Goal: Purchase product/service

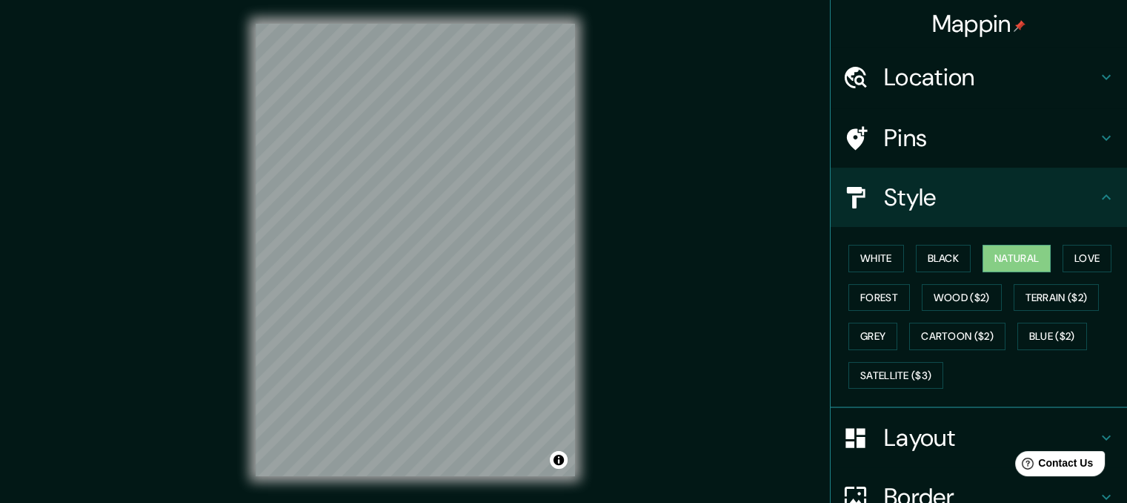
click at [958, 84] on h4 "Location" at bounding box center [990, 77] width 213 height 30
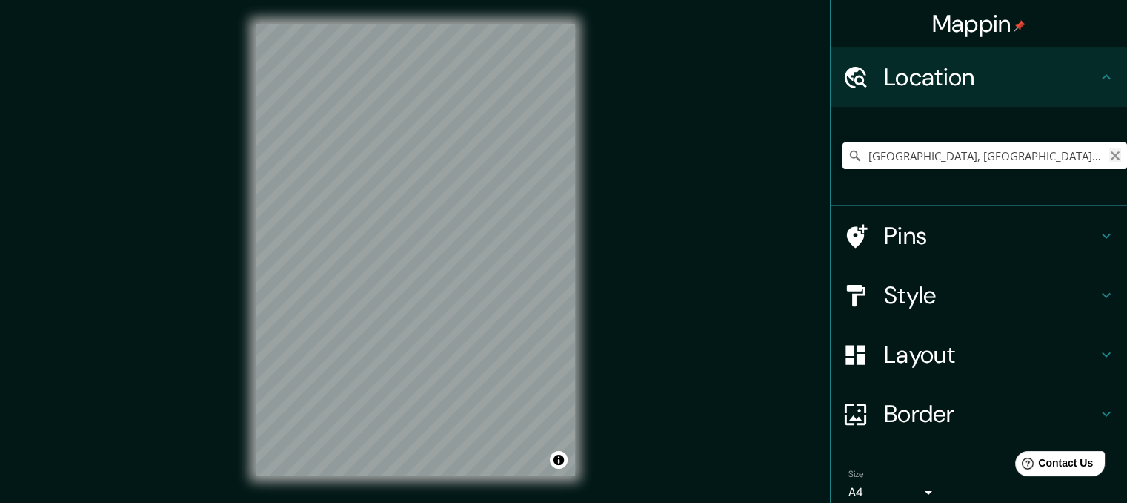
click at [1111, 157] on icon "Clear" at bounding box center [1115, 155] width 9 height 9
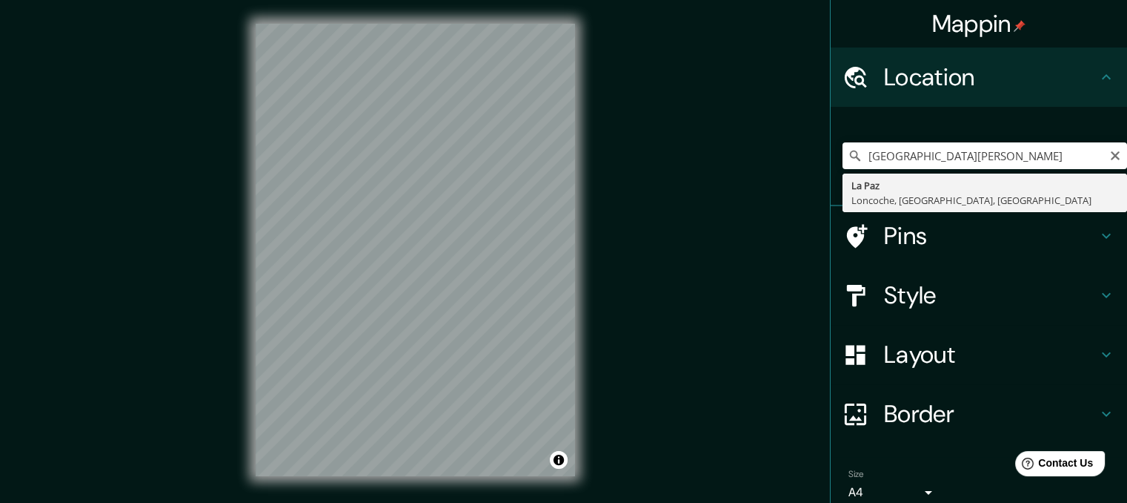
click at [850, 157] on icon at bounding box center [855, 155] width 10 height 10
click at [1058, 155] on input "[GEOGRAPHIC_DATA][PERSON_NAME]" at bounding box center [985, 155] width 285 height 27
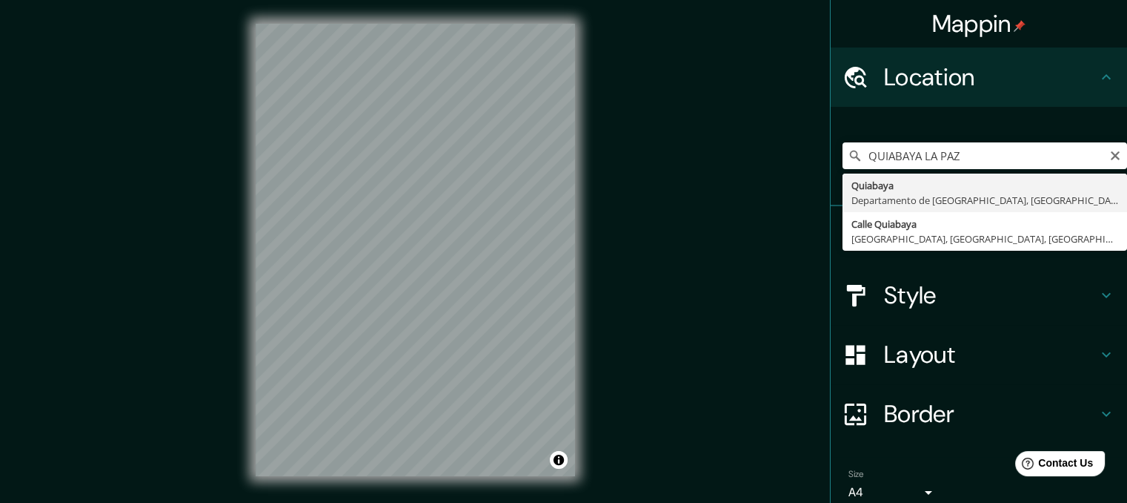
type input "Quiabaya, [GEOGRAPHIC_DATA], [GEOGRAPHIC_DATA]"
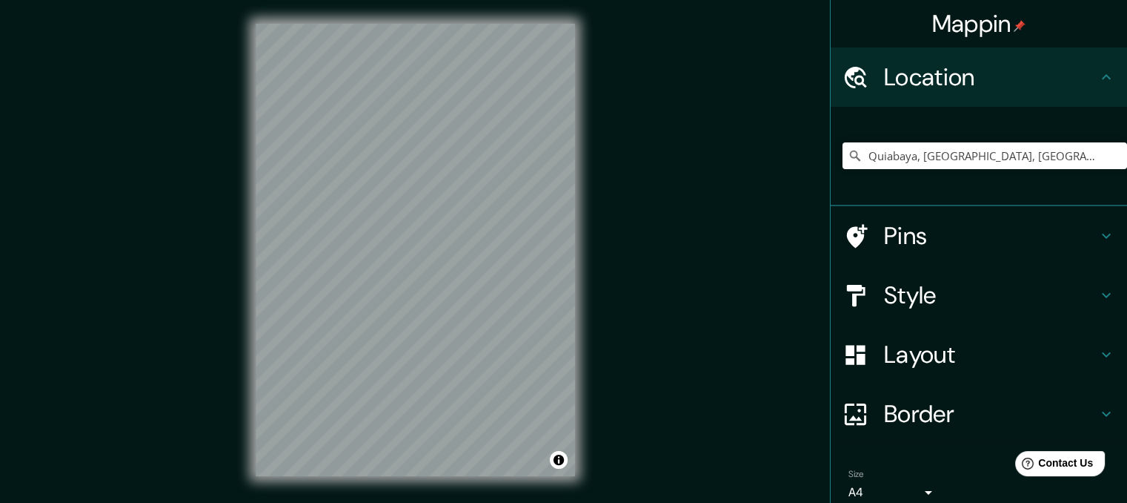
click at [922, 296] on h4 "Style" at bounding box center [990, 295] width 213 height 30
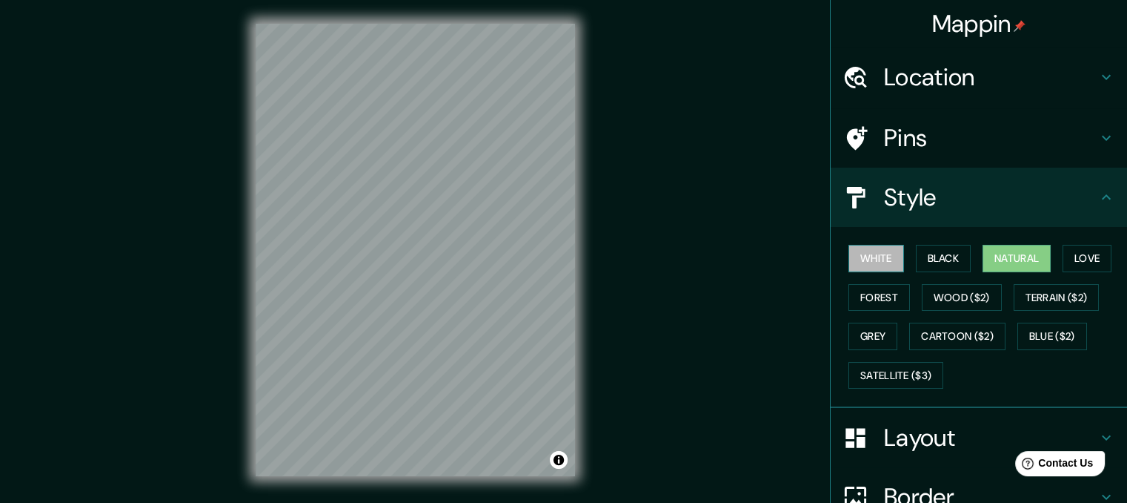
click at [878, 257] on button "White" at bounding box center [877, 258] width 56 height 27
click at [865, 288] on button "Forest" at bounding box center [880, 297] width 62 height 27
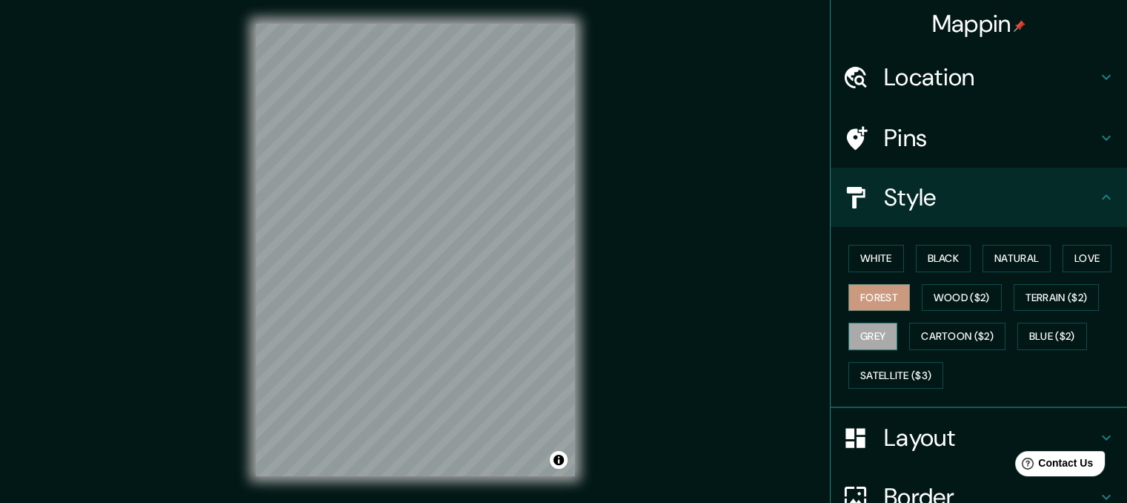
click at [867, 338] on button "Grey" at bounding box center [873, 335] width 49 height 27
click at [992, 253] on button "Natural" at bounding box center [1017, 258] width 68 height 27
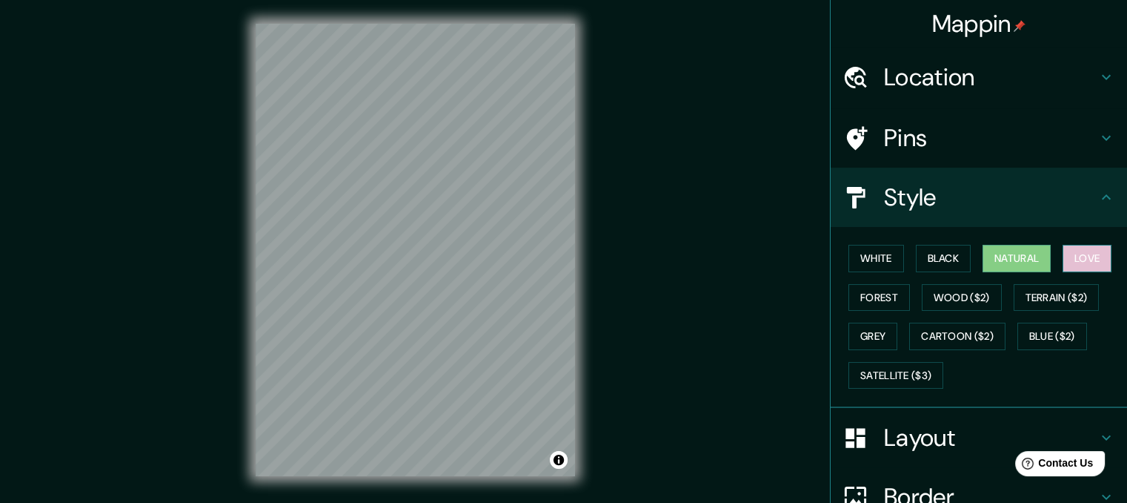
click at [1087, 256] on button "Love" at bounding box center [1087, 258] width 49 height 27
click at [943, 265] on button "Black" at bounding box center [944, 258] width 56 height 27
click at [996, 256] on button "Natural" at bounding box center [1017, 258] width 68 height 27
click at [969, 78] on h4 "Location" at bounding box center [990, 77] width 213 height 30
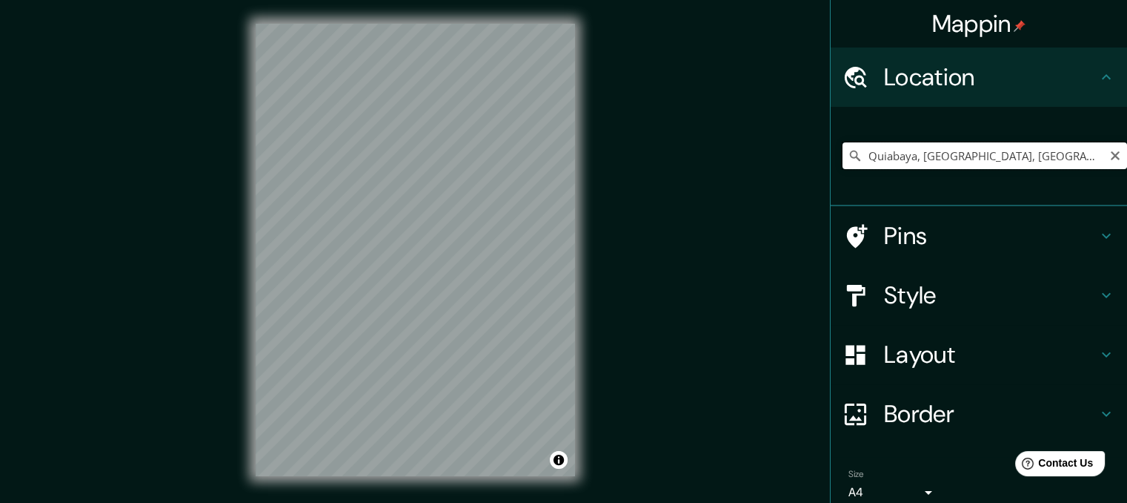
drag, startPoint x: 940, startPoint y: 162, endPoint x: 1055, endPoint y: 147, distance: 115.8
click at [1055, 147] on input "Quiabaya, [GEOGRAPHIC_DATA], [GEOGRAPHIC_DATA]" at bounding box center [985, 155] width 285 height 27
drag, startPoint x: 1078, startPoint y: 158, endPoint x: 860, endPoint y: 159, distance: 217.9
click at [860, 159] on input "Quiabaya, [GEOGRAPHIC_DATA], [GEOGRAPHIC_DATA]" at bounding box center [985, 155] width 285 height 27
